Goal: Transaction & Acquisition: Download file/media

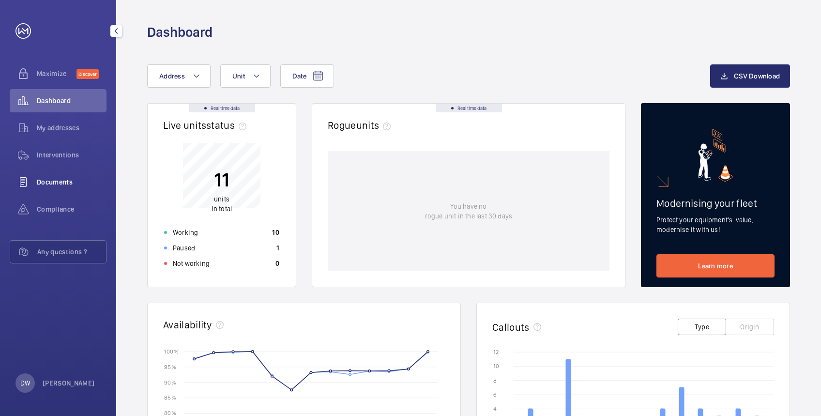
click at [30, 181] on wm-front-icon-button at bounding box center [23, 181] width 27 height 23
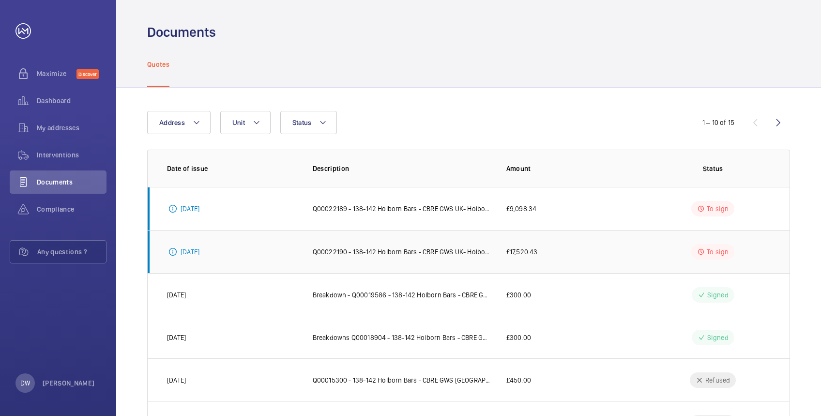
click at [364, 254] on p "Q00022190 - 138-142 Holborn Bars - CBRE GWS UK- Holborn Bars - Diverter works -…" at bounding box center [402, 252] width 178 height 10
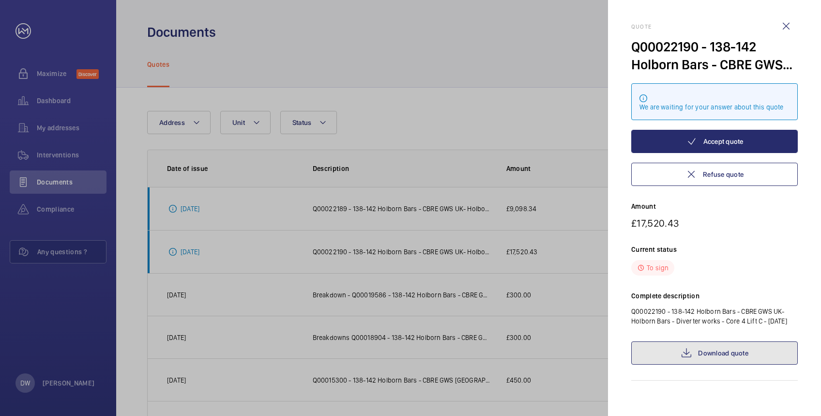
click at [667, 362] on link "Download quote" at bounding box center [714, 352] width 166 height 23
click at [462, 91] on div at bounding box center [410, 208] width 821 height 416
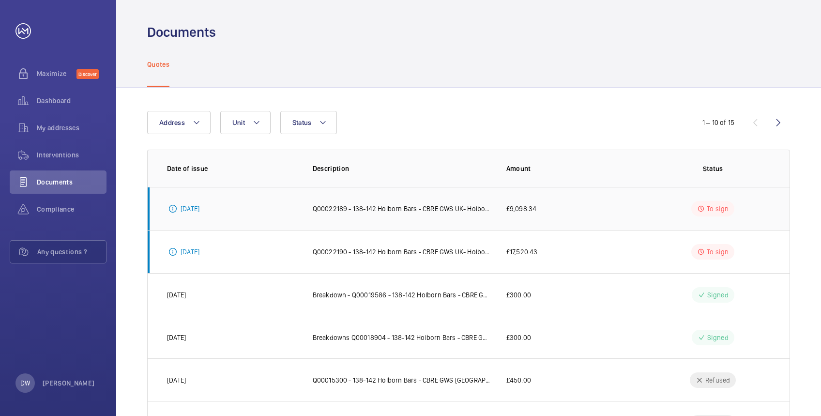
click at [429, 205] on p "Q00022189 - 138-142 Holborn Bars - CBRE GWS UK- Holborn Bars - Diverter works -…" at bounding box center [402, 209] width 178 height 10
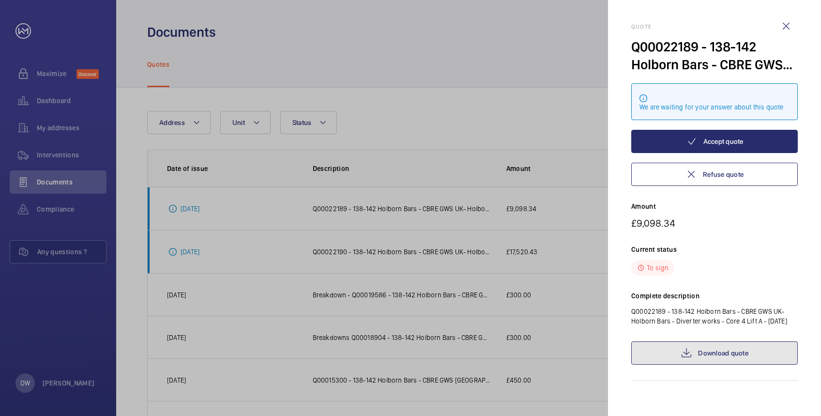
click at [698, 349] on link "Download quote" at bounding box center [714, 352] width 166 height 23
click at [786, 28] on wm-front-icon-button at bounding box center [785, 26] width 23 height 23
